Goal: Information Seeking & Learning: Check status

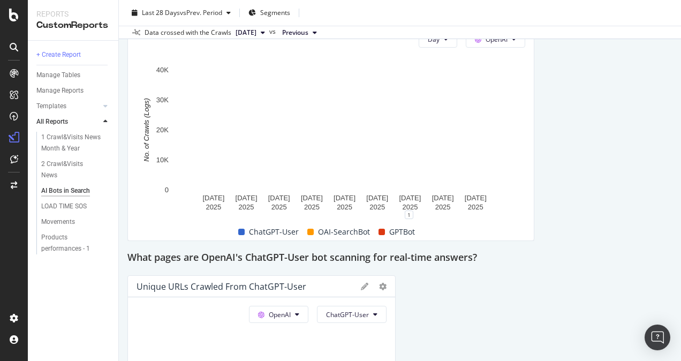
scroll to position [1439, 0]
